Goal: Transaction & Acquisition: Book appointment/travel/reservation

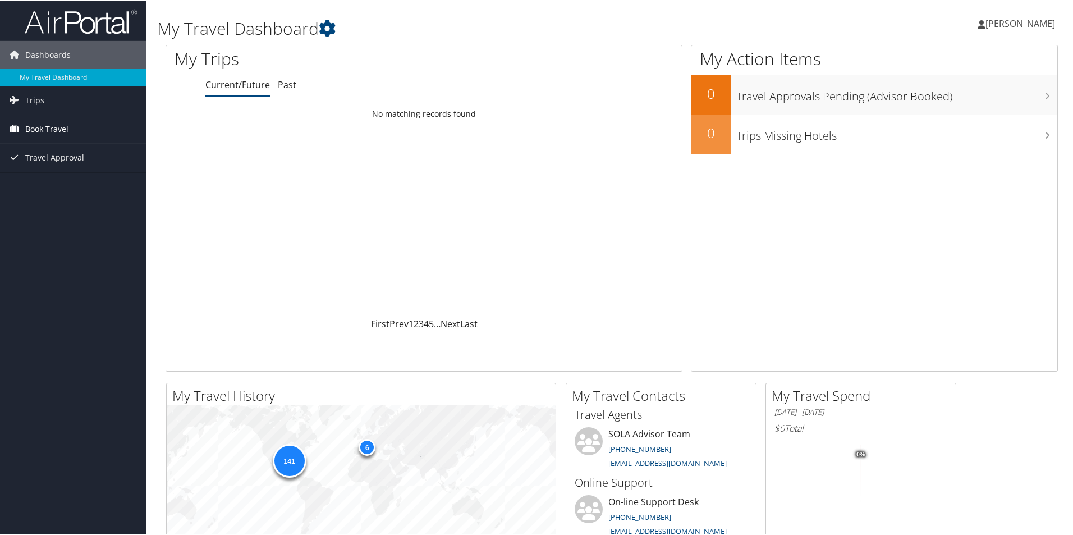
click at [45, 129] on span "Book Travel" at bounding box center [46, 128] width 43 height 28
click at [42, 163] on link "Book/Manage Online Trips" at bounding box center [73, 167] width 146 height 17
click at [36, 131] on span "Book Travel" at bounding box center [46, 128] width 43 height 28
click at [48, 170] on link "Book/Manage Online Trips" at bounding box center [73, 167] width 146 height 17
